Goal: Information Seeking & Learning: Learn about a topic

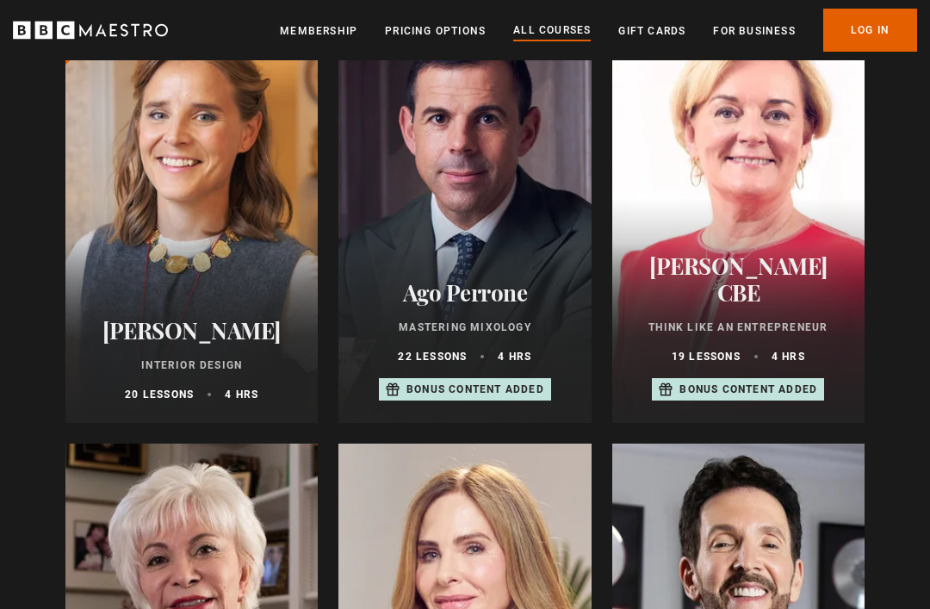
scroll to position [698, 0]
click at [210, 233] on div at bounding box center [191, 215] width 252 height 413
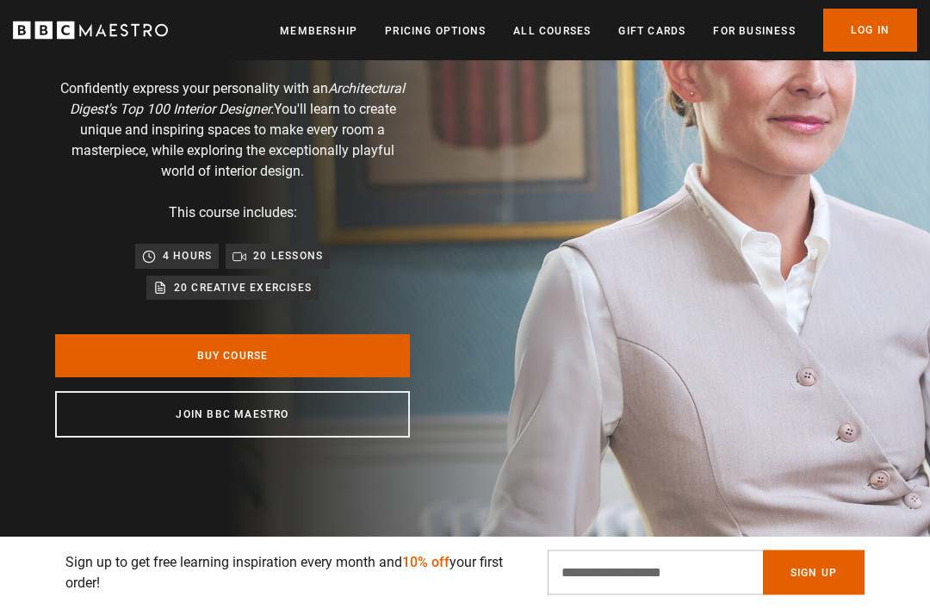
scroll to position [187, 0]
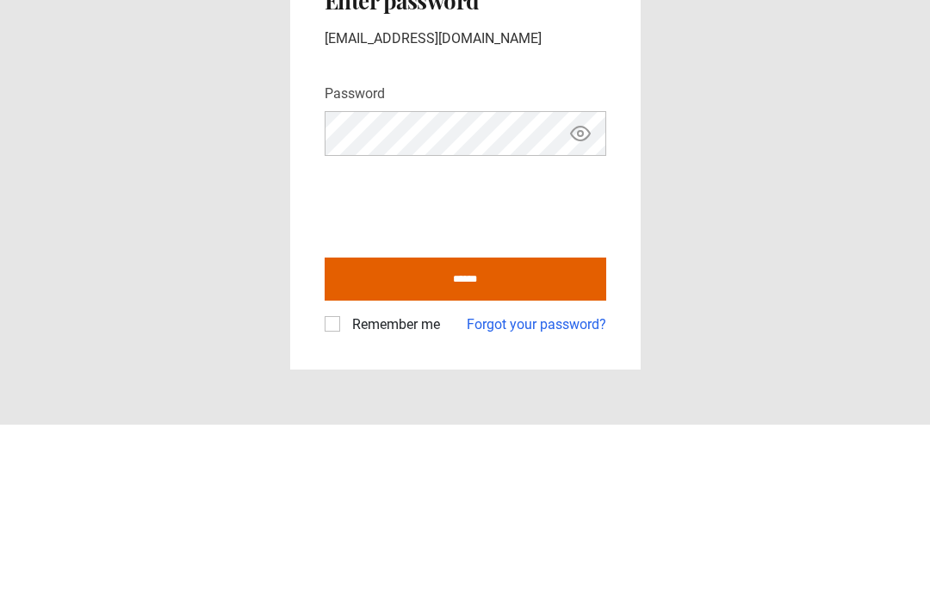
scroll to position [55, 0]
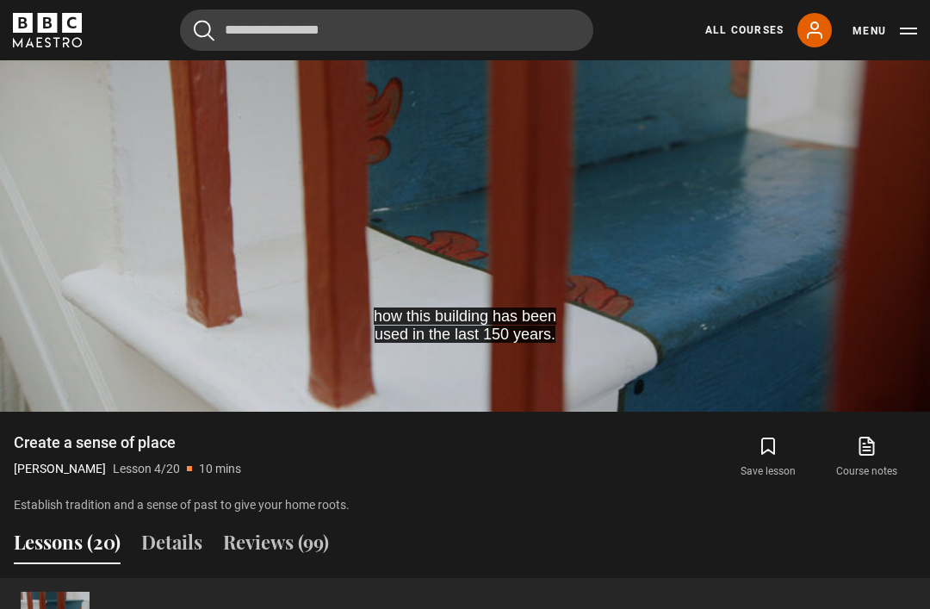
scroll to position [826, 0]
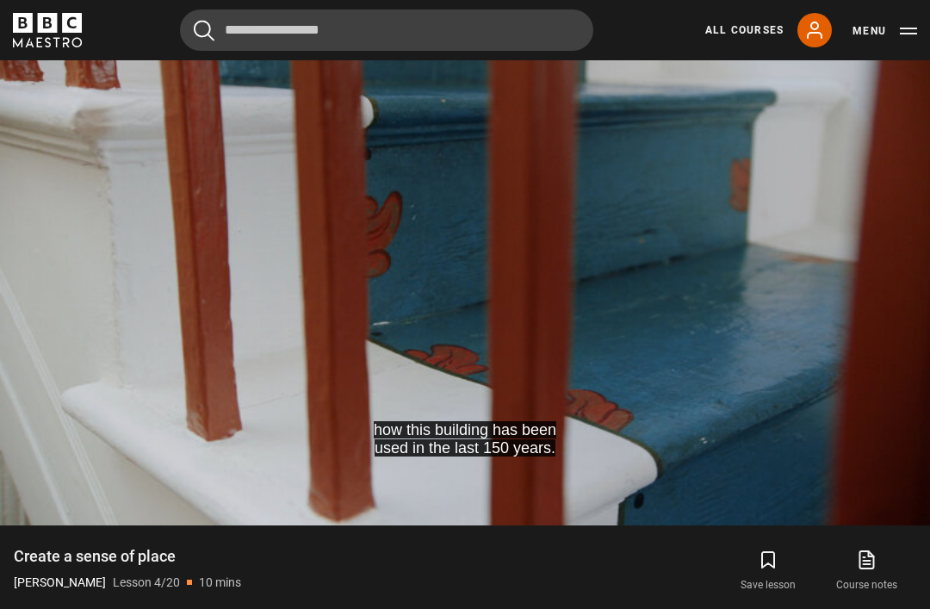
click at [270, 440] on div "10s Skip Back 10 seconds Pause 10s Skip Forward 10 seconds Loaded : 27.42% Paus…" at bounding box center [465, 478] width 930 height 96
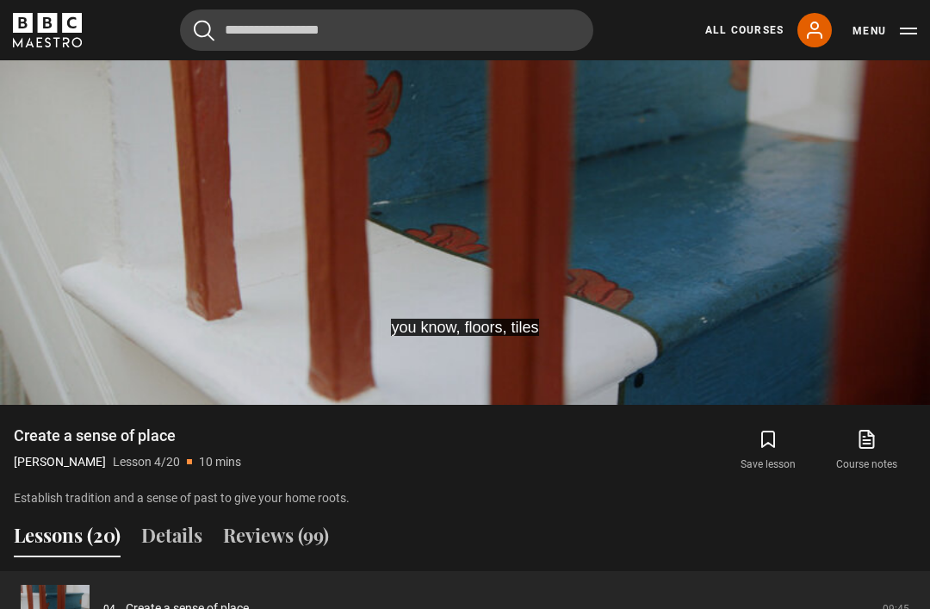
scroll to position [962, 0]
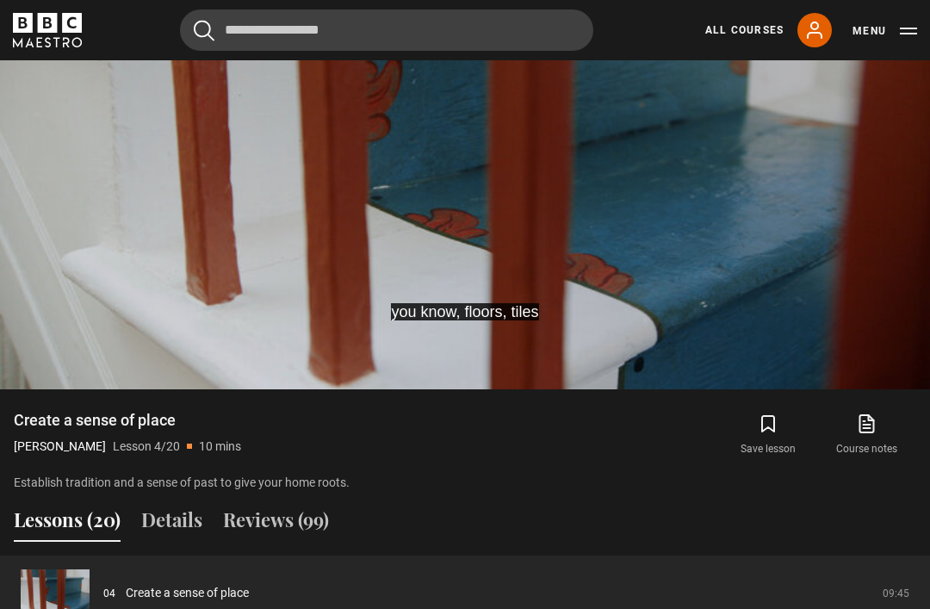
click at [731, 255] on video-js "you know, floors, tiles Video Player is loading. Play Lesson Create a sense of …" at bounding box center [465, 128] width 930 height 524
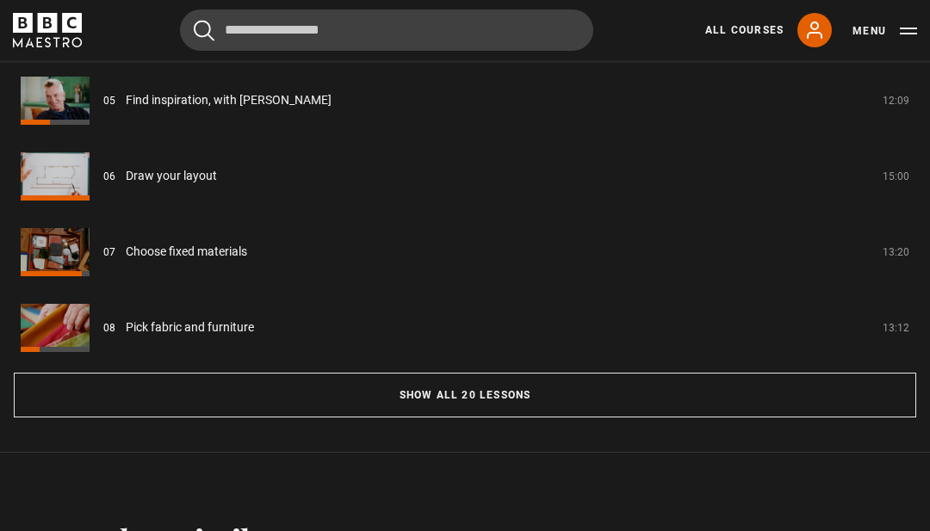
scroll to position [1544, 0]
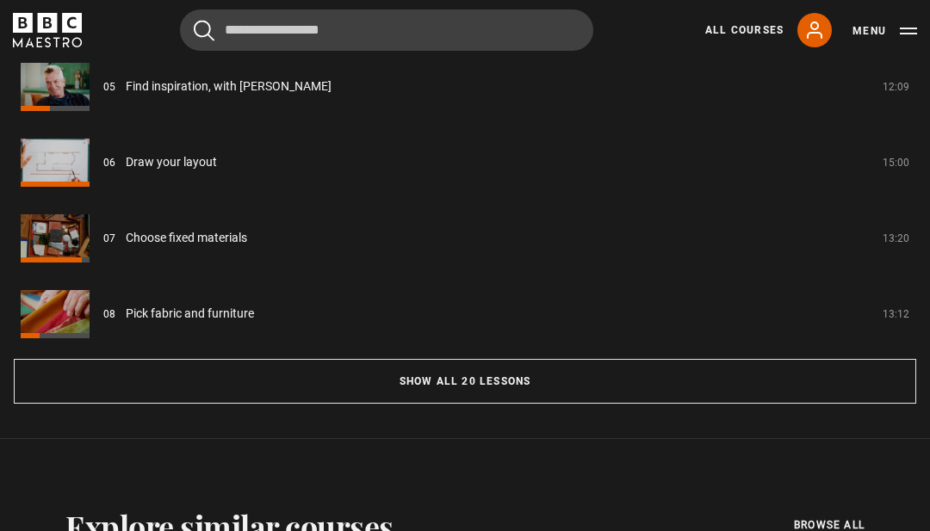
click at [473, 396] on button "Show all 20 lessons" at bounding box center [465, 381] width 903 height 45
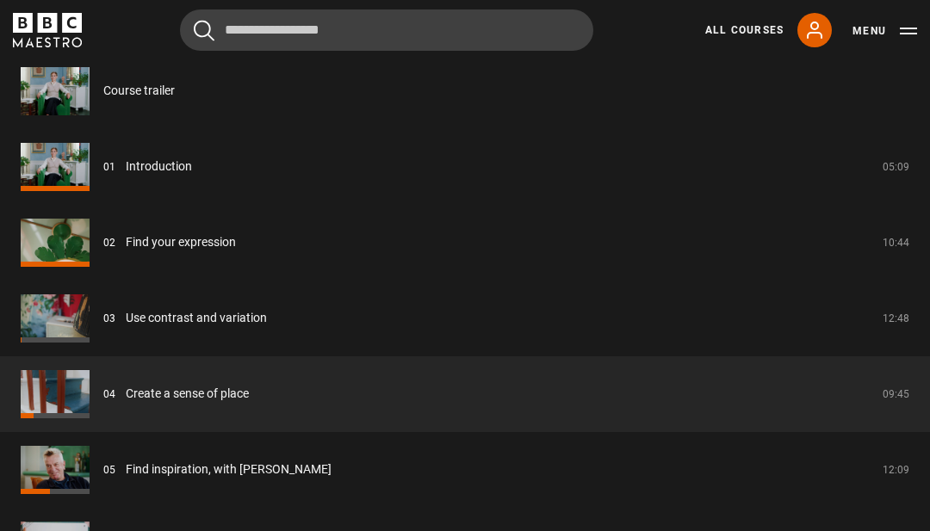
scroll to position [1465, 0]
click at [205, 313] on link "Use contrast and variation" at bounding box center [196, 317] width 141 height 18
click at [126, 308] on link "Use contrast and variation" at bounding box center [196, 317] width 141 height 18
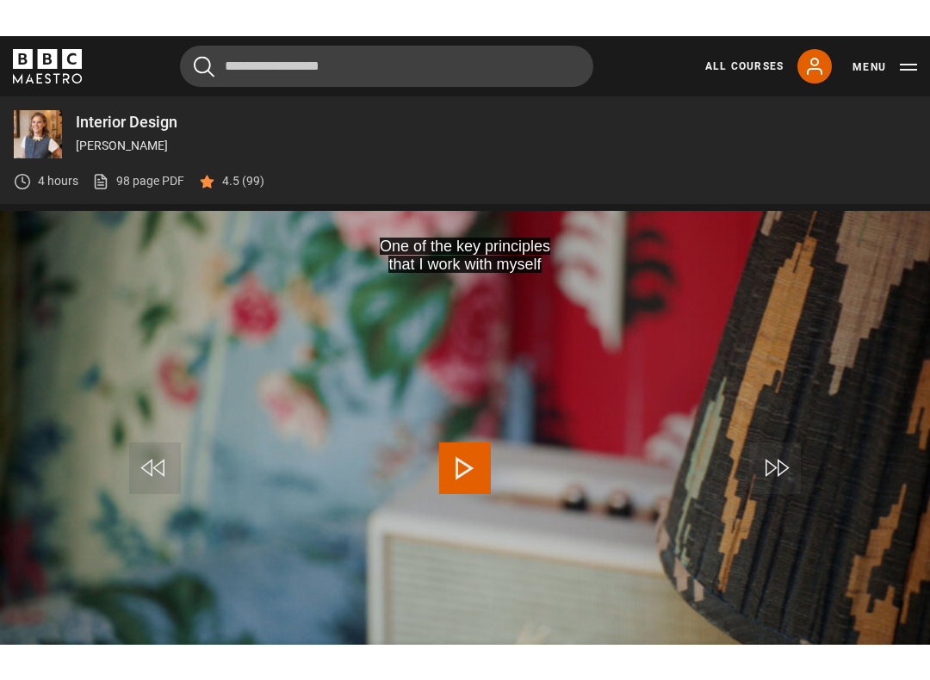
scroll to position [686, 0]
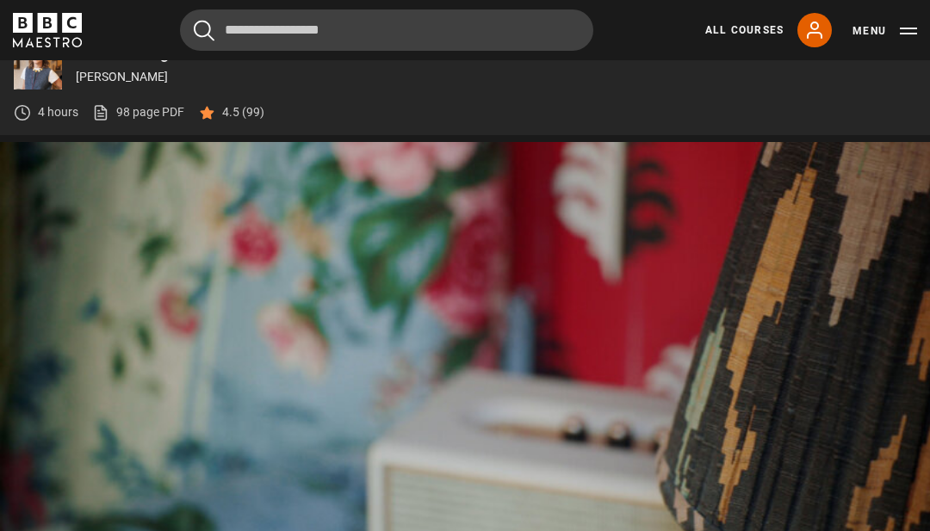
click at [469, 361] on button "Pause" at bounding box center [465, 400] width 60 height 78
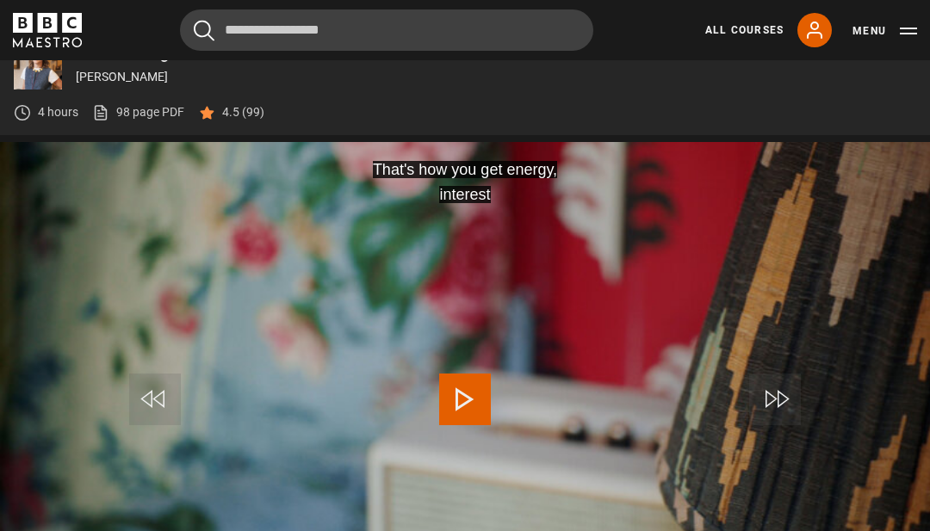
click at [867, 467] on video-js "That's how you get energy, interest Video Player is loading. Play Lesson Use co…" at bounding box center [465, 404] width 930 height 524
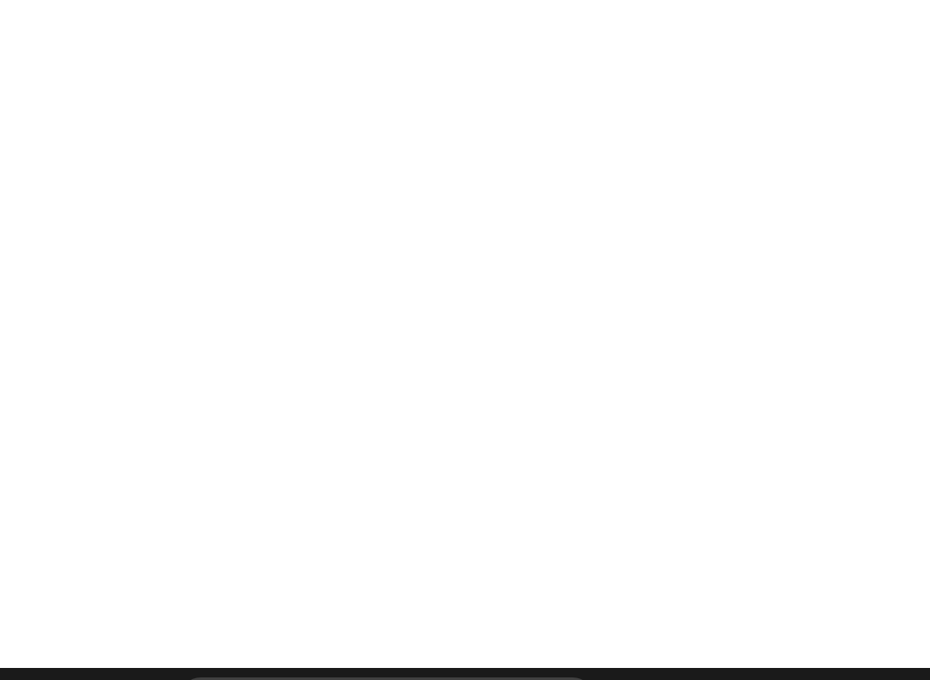
scroll to position [17, 0]
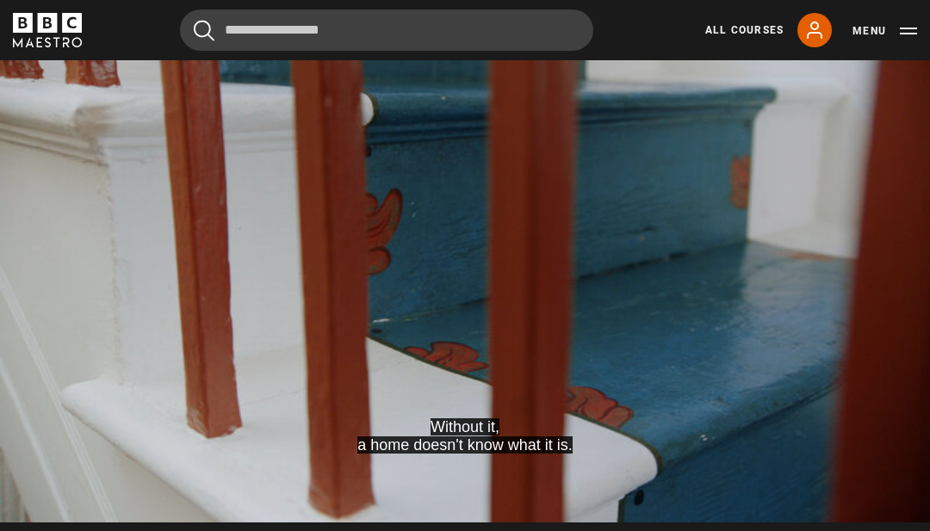
scroll to position [824, 0]
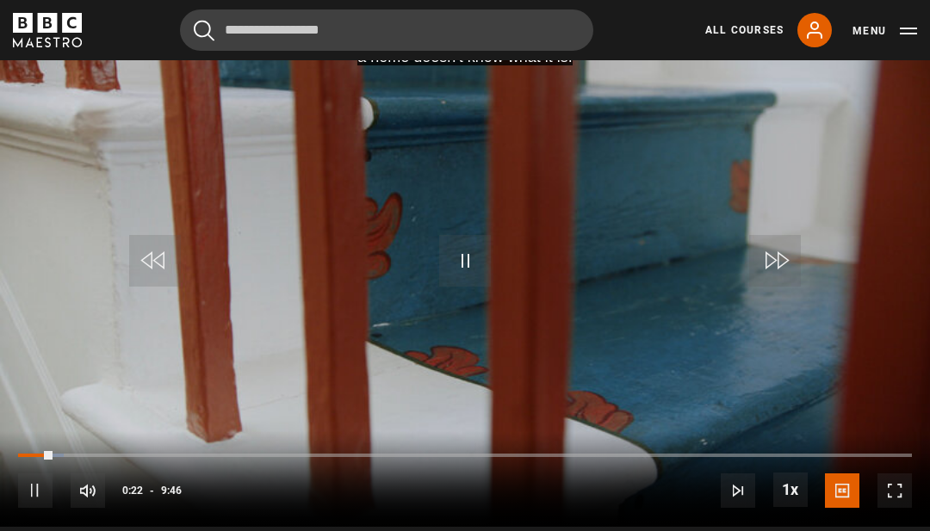
click at [79, 419] on video-js "Without it, a home doesn't know what it is. Video Player is loading. Play Lesso…" at bounding box center [465, 265] width 930 height 524
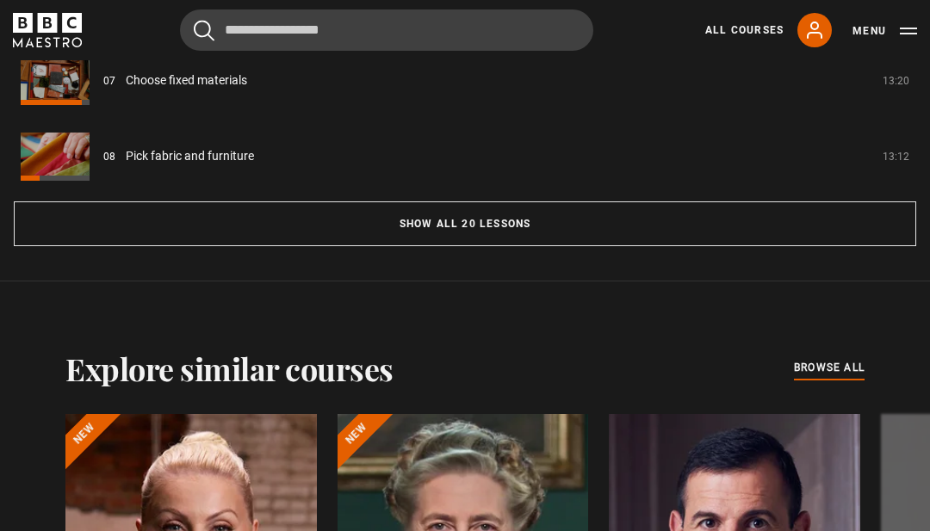
scroll to position [1702, 0]
click at [472, 235] on button "Show all 20 lessons" at bounding box center [465, 224] width 903 height 45
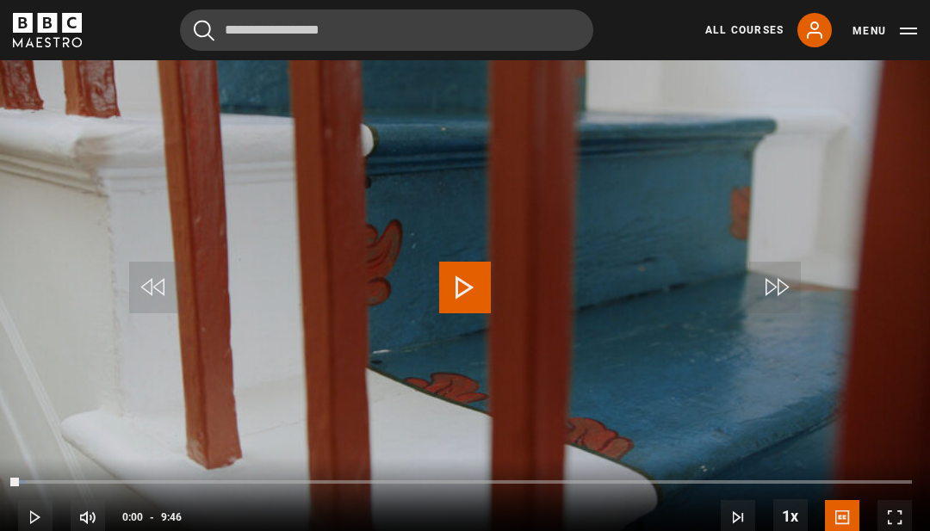
scroll to position [799, 0]
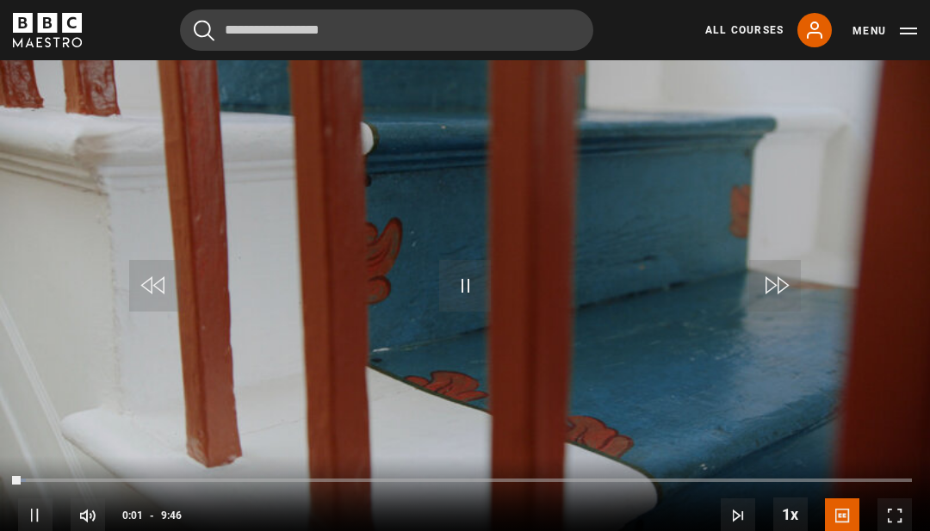
click at [892, 521] on span "Video Player" at bounding box center [895, 516] width 34 height 34
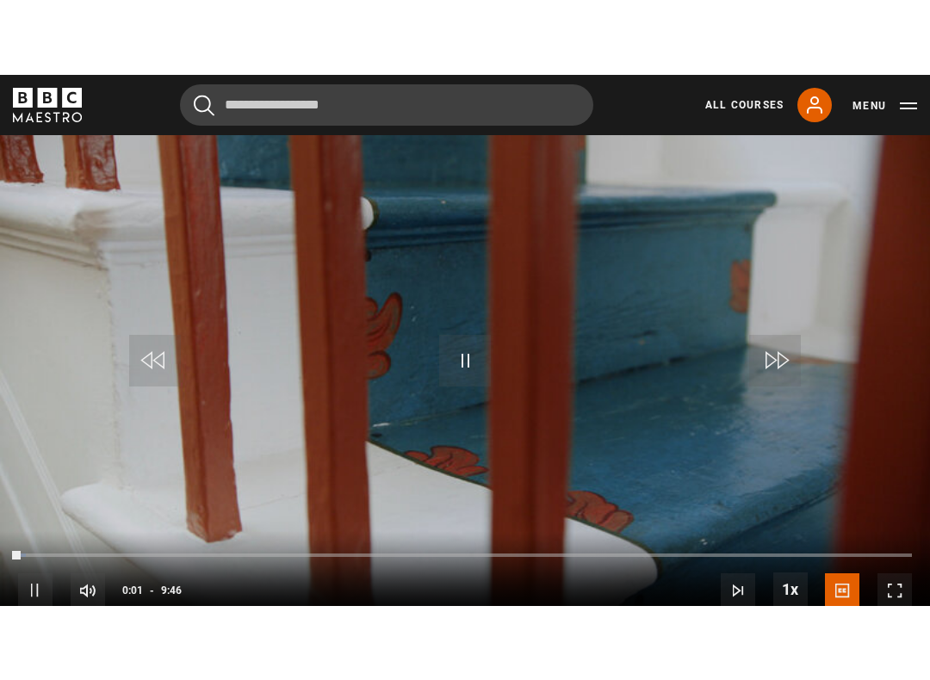
scroll to position [17, 0]
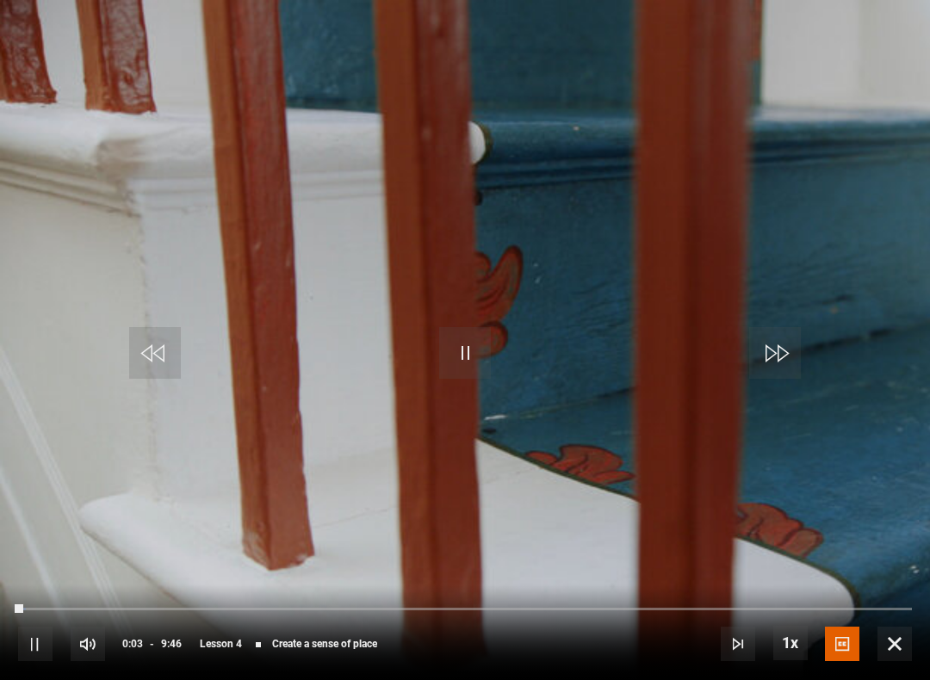
click at [566, 470] on video-js "Video Player is loading. Play Lesson Create a sense of place 10s Skip Back 10 s…" at bounding box center [465, 340] width 930 height 680
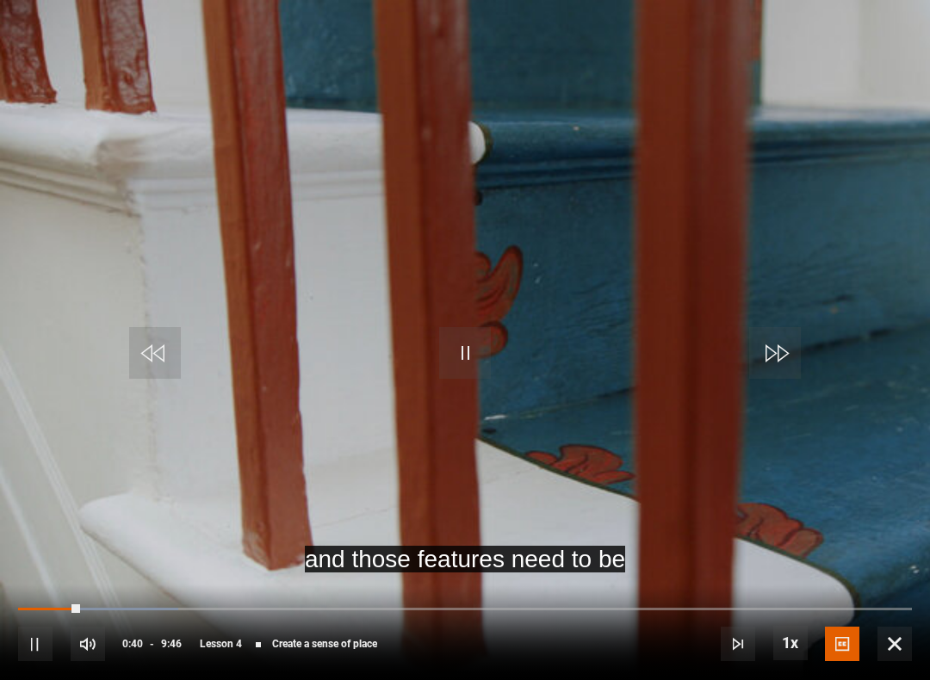
click at [515, 351] on video-js "and those features need to be Video Player is loading. Play Lesson Create a sen…" at bounding box center [465, 340] width 930 height 680
click at [462, 342] on span "Video Player" at bounding box center [465, 353] width 52 height 52
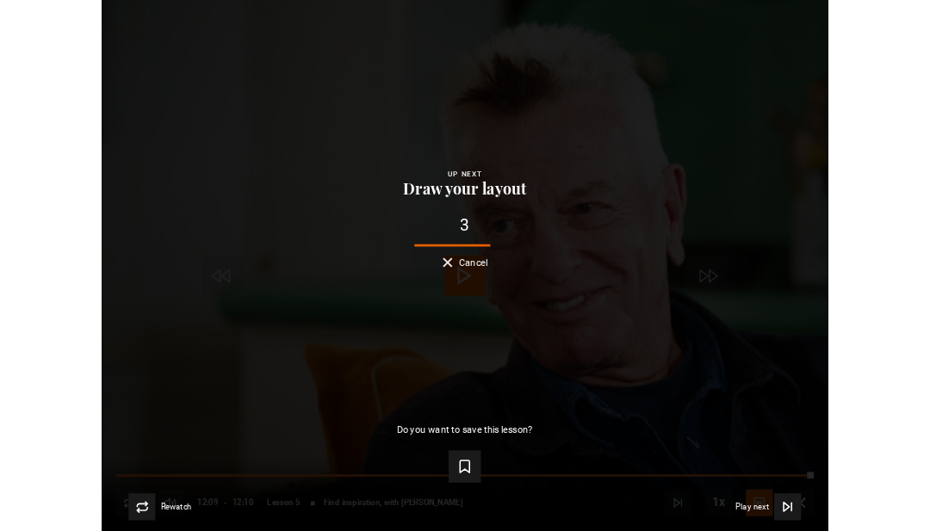
scroll to position [784, 0]
